Goal: Transaction & Acquisition: Purchase product/service

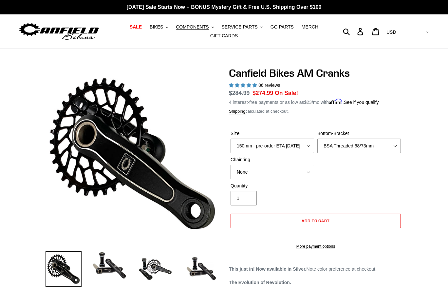
select select "highest-rating"
click at [78, 32] on img at bounding box center [59, 31] width 82 height 21
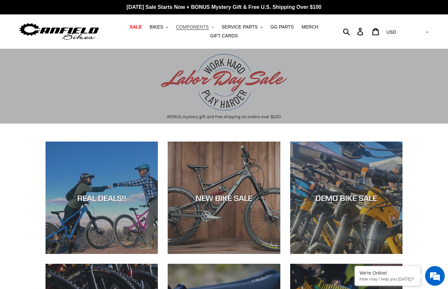
click at [213, 27] on icon ".cls-1{fill:#231f20}" at bounding box center [213, 27] width 2 height 2
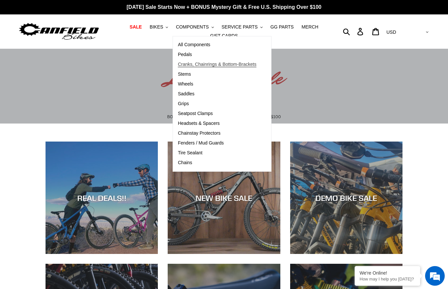
click at [220, 62] on span "Cranks, Chainrings & Bottom-Brackets" at bounding box center [217, 65] width 79 height 6
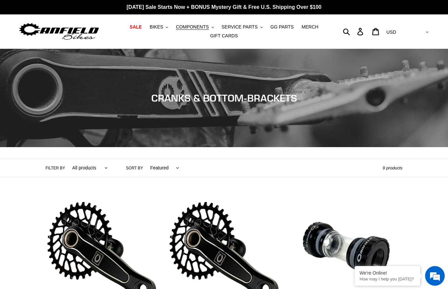
scroll to position [75, 0]
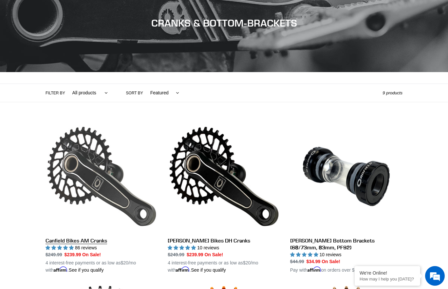
click at [97, 158] on link "Canfield Bikes AM Cranks" at bounding box center [102, 196] width 112 height 153
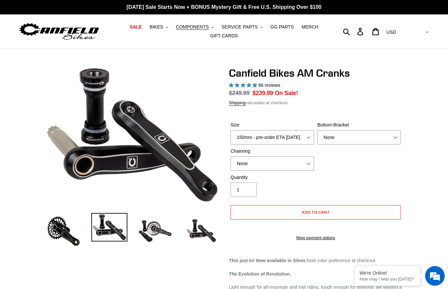
select select "highest-rating"
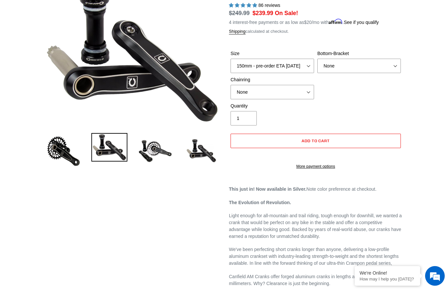
scroll to position [51, 0]
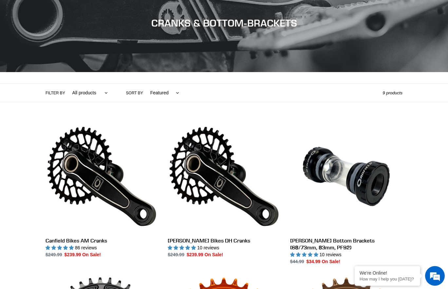
scroll to position [75, 0]
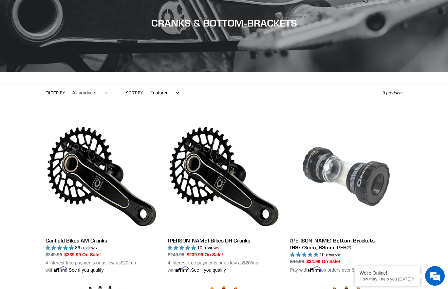
click at [324, 162] on link "[PERSON_NAME] Bottom Brackets (68/73mm, 83mm, PF92)" at bounding box center [346, 196] width 112 height 153
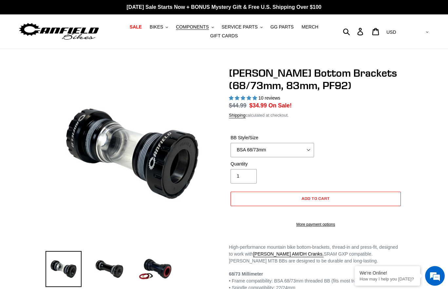
select select "highest-rating"
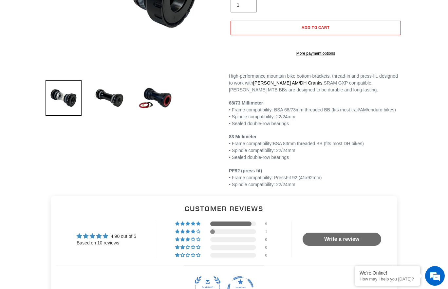
scroll to position [172, 0]
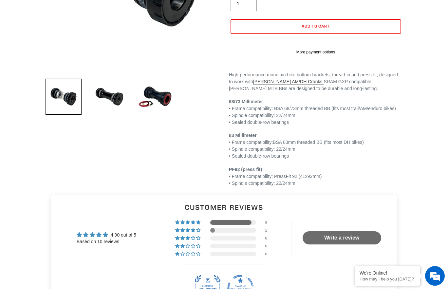
click at [293, 85] on link "[PERSON_NAME] AM/DH Cranks." at bounding box center [288, 82] width 71 height 6
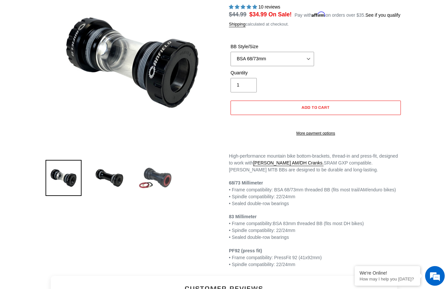
click at [162, 176] on img at bounding box center [155, 178] width 36 height 36
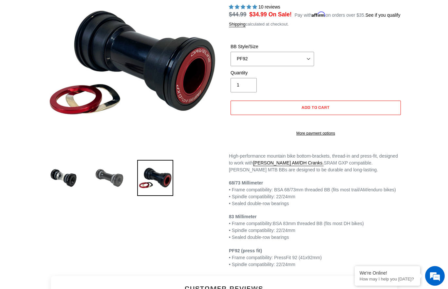
click at [122, 182] on img at bounding box center [109, 178] width 36 height 36
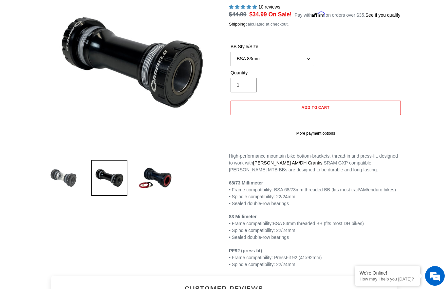
click at [72, 179] on img at bounding box center [64, 178] width 36 height 36
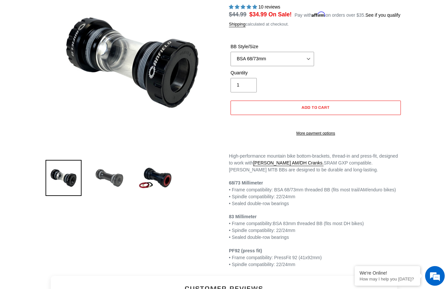
click at [114, 175] on img at bounding box center [109, 178] width 36 height 36
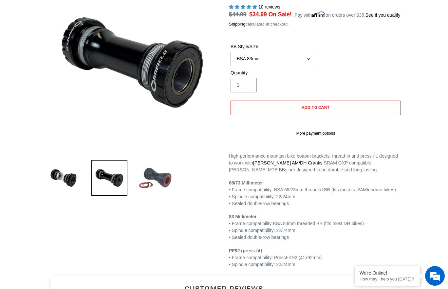
click at [150, 175] on img at bounding box center [155, 178] width 36 height 36
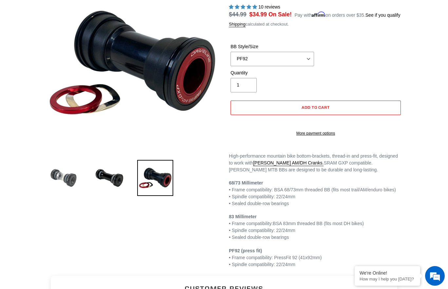
click at [71, 171] on img at bounding box center [64, 178] width 36 height 36
select select "BSA 68/73mm"
